Goal: Task Accomplishment & Management: Use online tool/utility

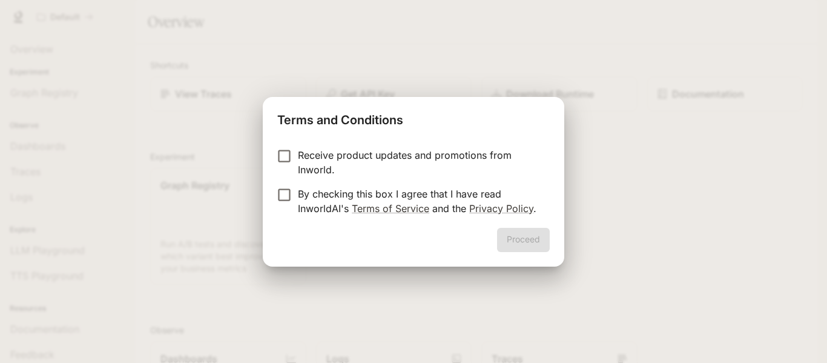
click at [299, 155] on p "Receive product updates and promotions from Inworld." at bounding box center [419, 162] width 242 height 29
click at [512, 236] on button "Proceed" at bounding box center [523, 240] width 53 height 24
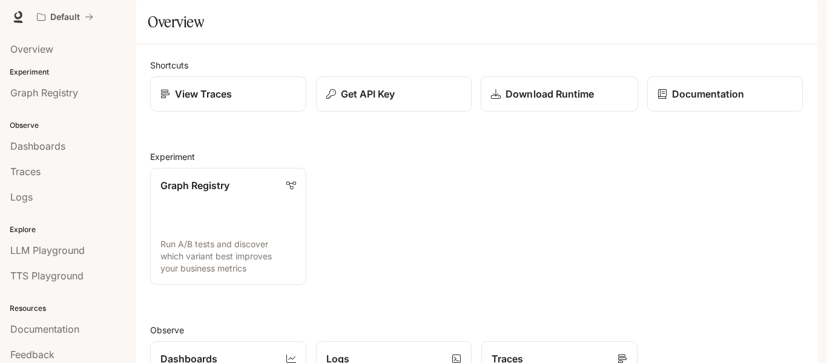
click at [587, 101] on p "Download Runtime" at bounding box center [550, 94] width 88 height 15
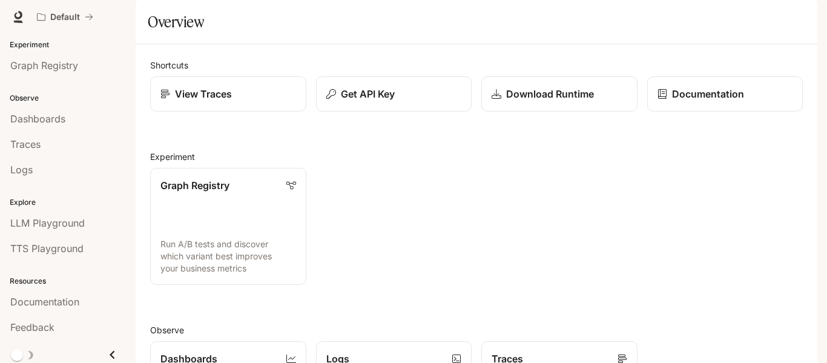
scroll to position [31, 0]
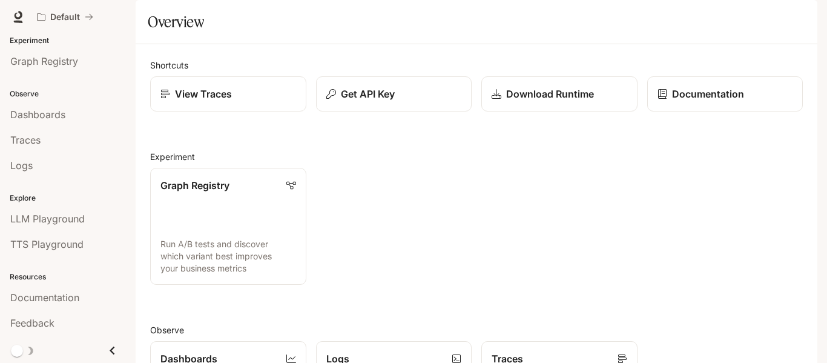
click at [109, 352] on icon "Close drawer" at bounding box center [112, 350] width 16 height 16
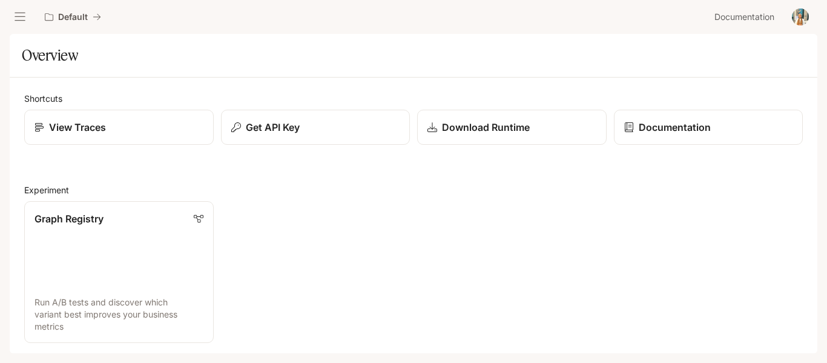
scroll to position [0, 0]
click at [128, 126] on div "View Traces" at bounding box center [119, 126] width 170 height 15
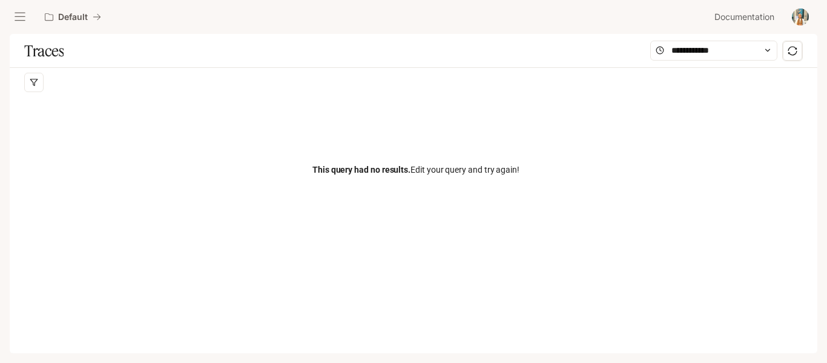
click at [374, 180] on div "This query had no results. Edit your query and try again!" at bounding box center [416, 169] width 784 height 145
click at [370, 170] on span "This query had no results." at bounding box center [361, 170] width 98 height 10
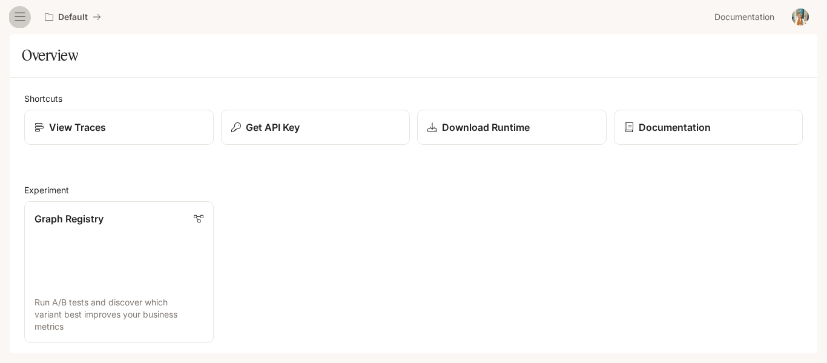
click at [15, 11] on icon "open drawer" at bounding box center [20, 17] width 12 height 12
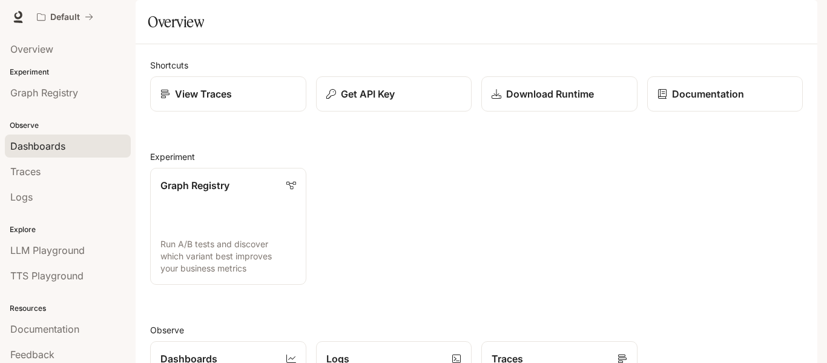
click at [79, 137] on link "Dashboards" at bounding box center [68, 145] width 126 height 23
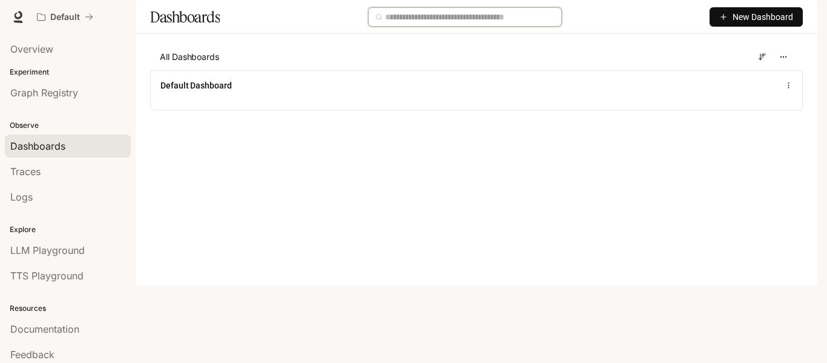
click at [438, 24] on input "text" at bounding box center [470, 16] width 170 height 13
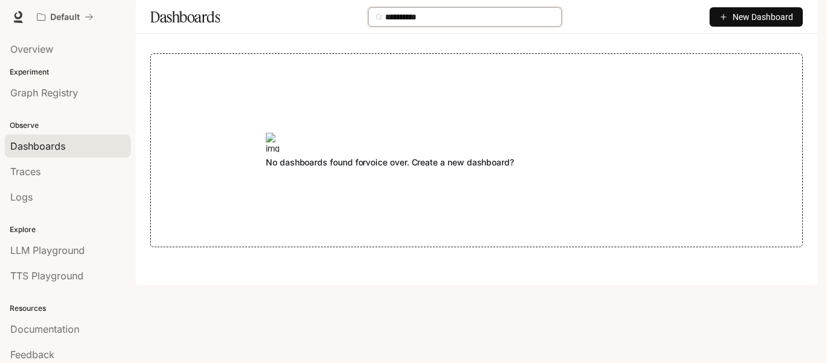
type input "**********"
click at [19, 15] on icon at bounding box center [18, 17] width 12 height 12
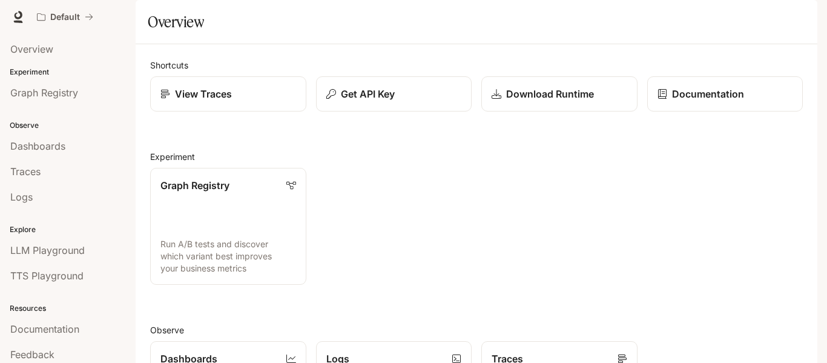
scroll to position [31, 0]
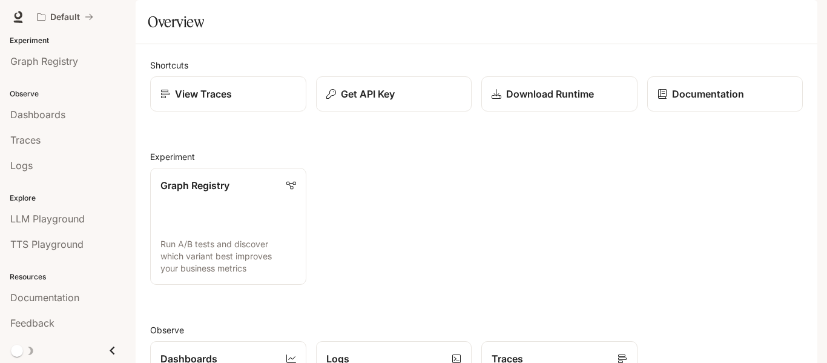
click at [110, 349] on icon "Close drawer" at bounding box center [112, 350] width 5 height 8
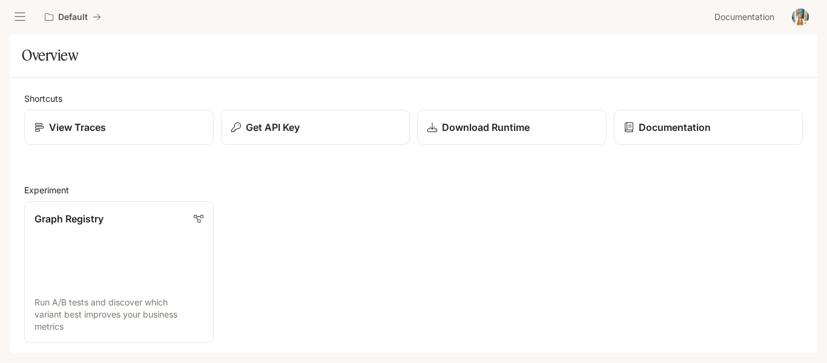
scroll to position [0, 0]
